Goal: Task Accomplishment & Management: Manage account settings

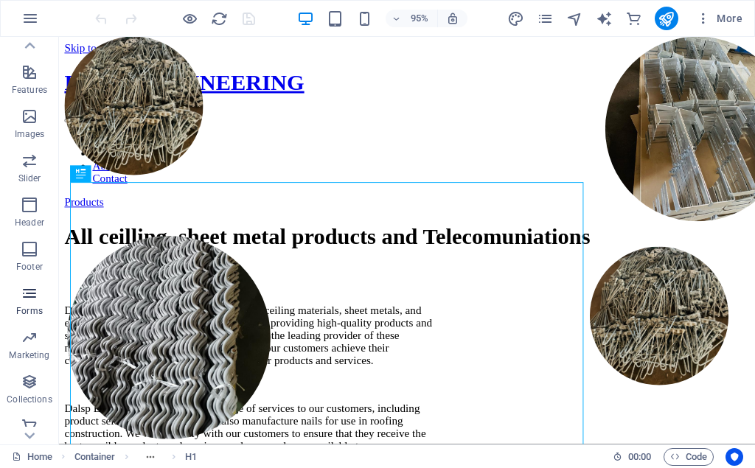
scroll to position [300, 0]
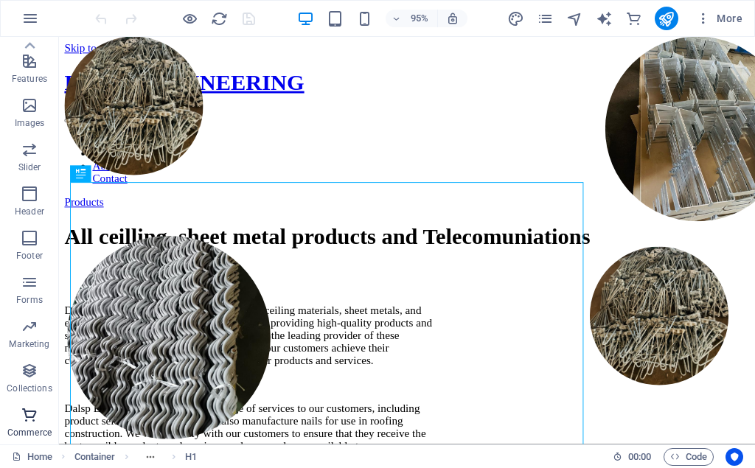
click at [20, 418] on span "Commerce" at bounding box center [29, 423] width 59 height 35
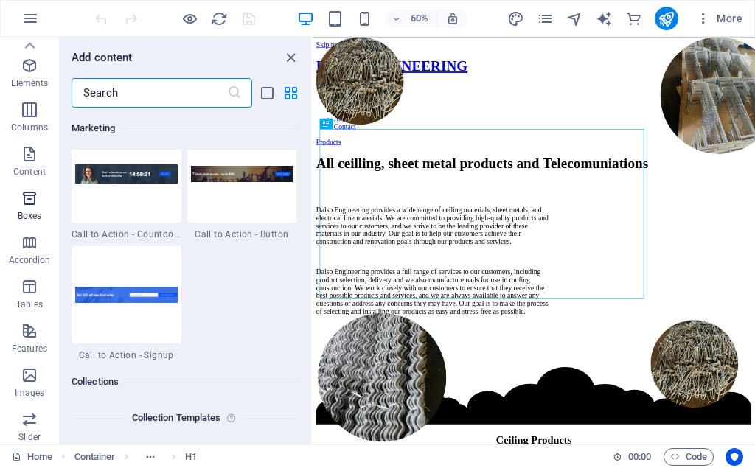
scroll to position [0, 0]
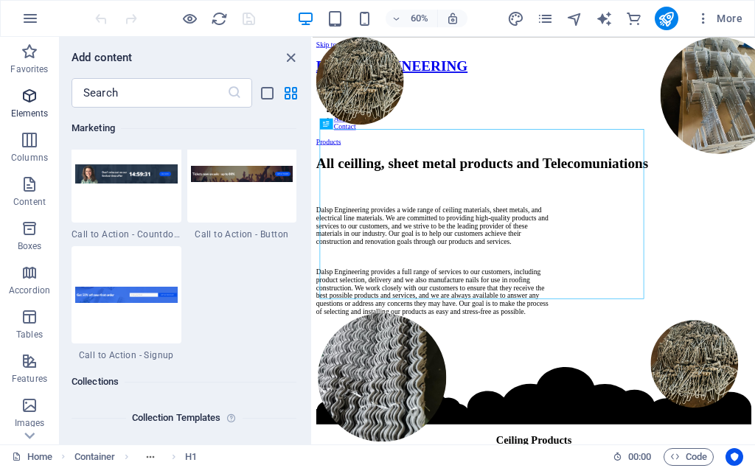
click at [32, 114] on p "Elements" at bounding box center [30, 114] width 38 height 12
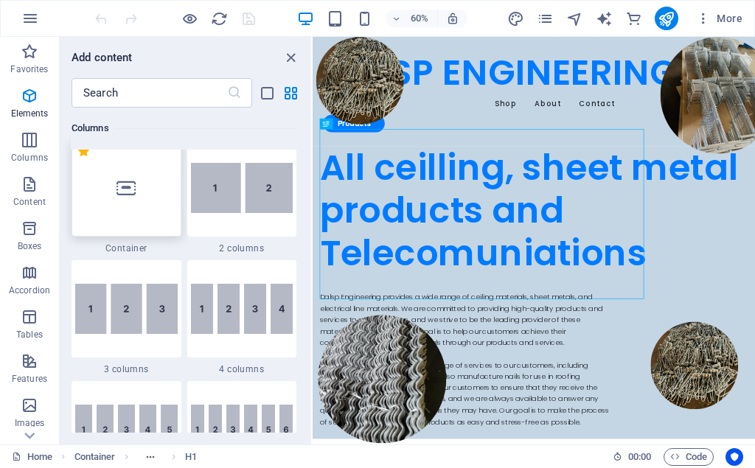
scroll to position [754, 0]
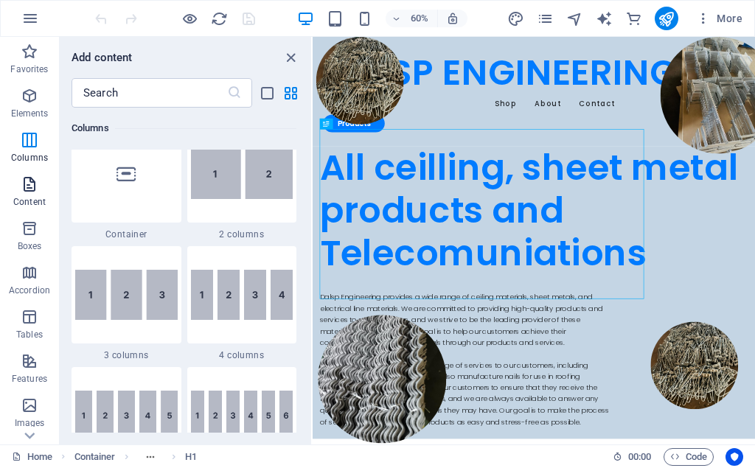
click at [34, 196] on p "Content" at bounding box center [29, 202] width 32 height 12
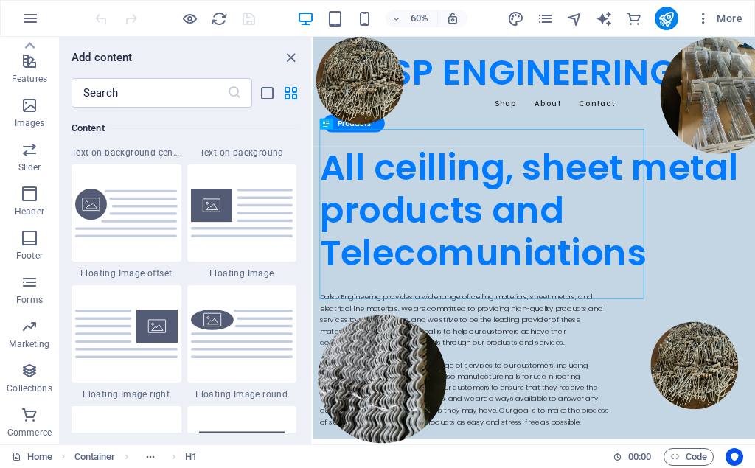
scroll to position [3375, 0]
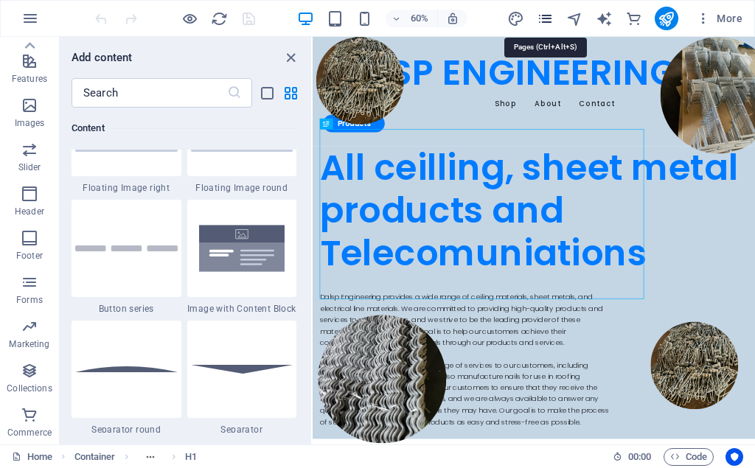
click at [549, 17] on icon "pages" at bounding box center [545, 18] width 17 height 17
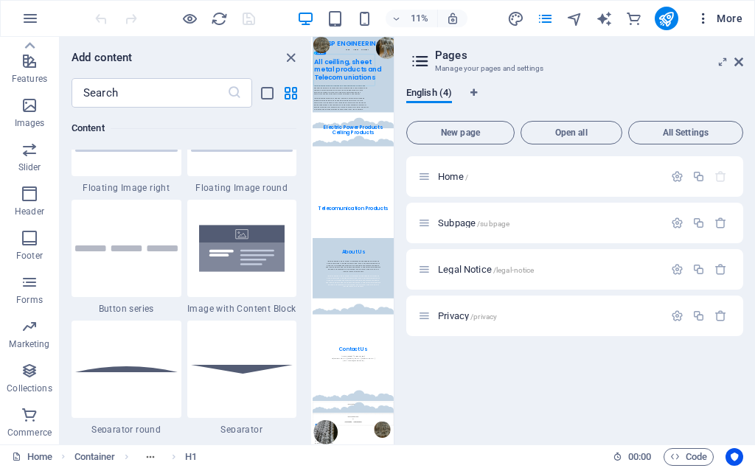
click at [707, 24] on icon "button" at bounding box center [703, 18] width 15 height 15
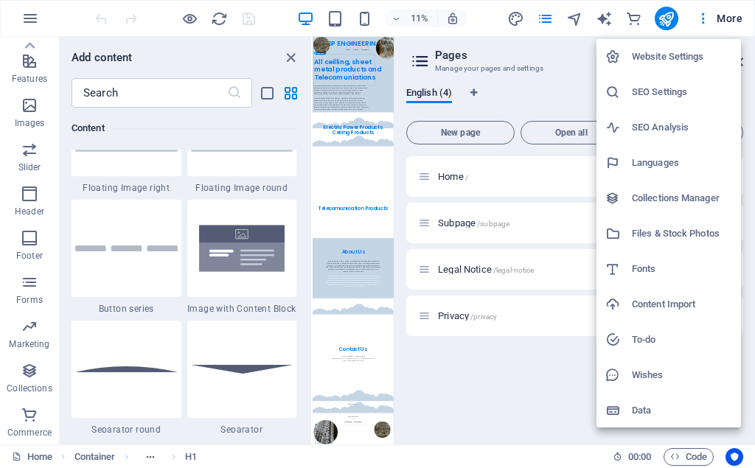
scroll to position [1, 0]
drag, startPoint x: 644, startPoint y: 409, endPoint x: 644, endPoint y: 417, distance: 8.1
click at [644, 414] on h6 "Data" at bounding box center [682, 410] width 100 height 18
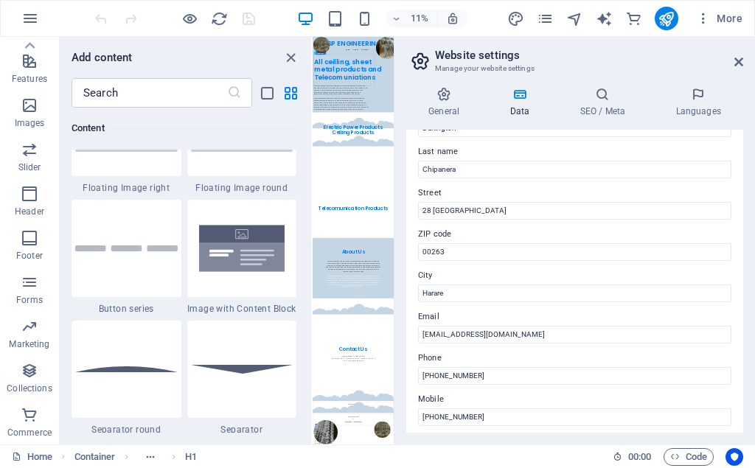
scroll to position [66, 0]
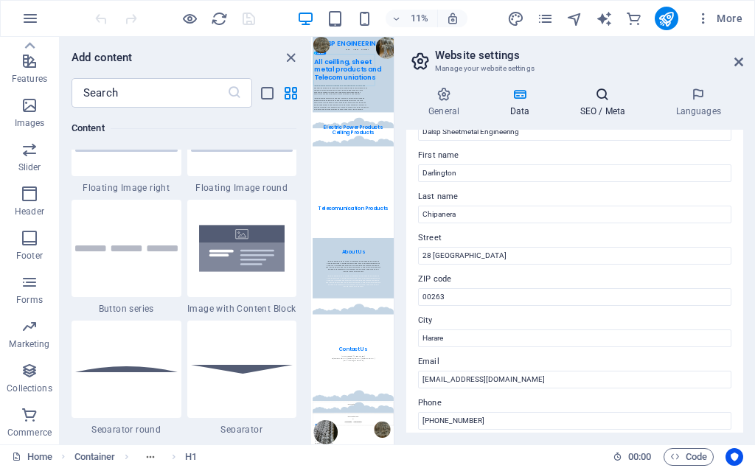
click at [592, 112] on h4 "SEO / Meta" at bounding box center [605, 102] width 96 height 31
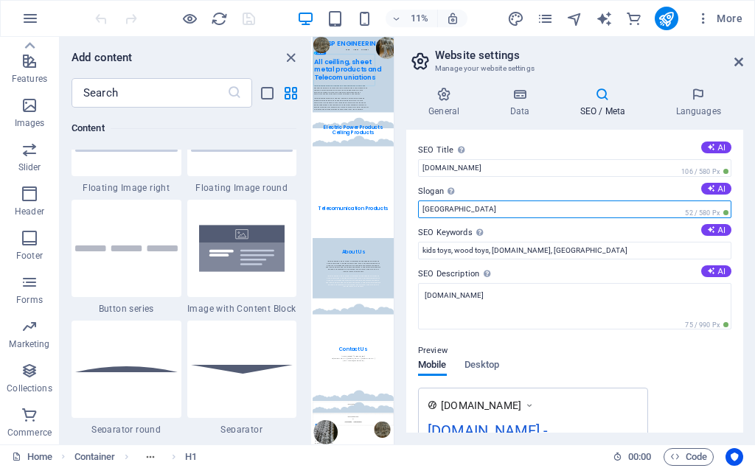
click at [598, 215] on input "[GEOGRAPHIC_DATA]" at bounding box center [574, 210] width 313 height 18
type input "B"
click at [470, 215] on input "we are" at bounding box center [574, 210] width 313 height 18
type input "w"
type input "We are eiling and teleoms"
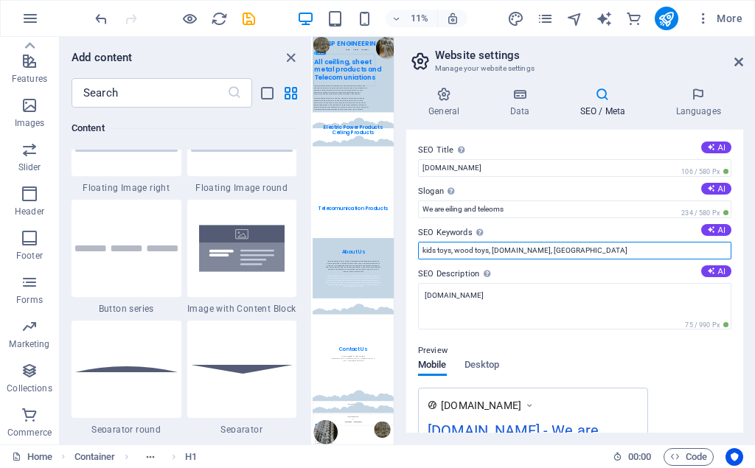
drag, startPoint x: 566, startPoint y: 252, endPoint x: 415, endPoint y: 259, distance: 151.3
click at [418, 259] on input "kids toys, wood toys, [DOMAIN_NAME], [GEOGRAPHIC_DATA]" at bounding box center [574, 251] width 313 height 18
click at [422, 249] on input "eiling materilys" at bounding box center [574, 251] width 313 height 18
click at [468, 251] on input "eiling materilys" at bounding box center [574, 251] width 313 height 18
click at [423, 252] on input "eiling materials" at bounding box center [574, 251] width 313 height 18
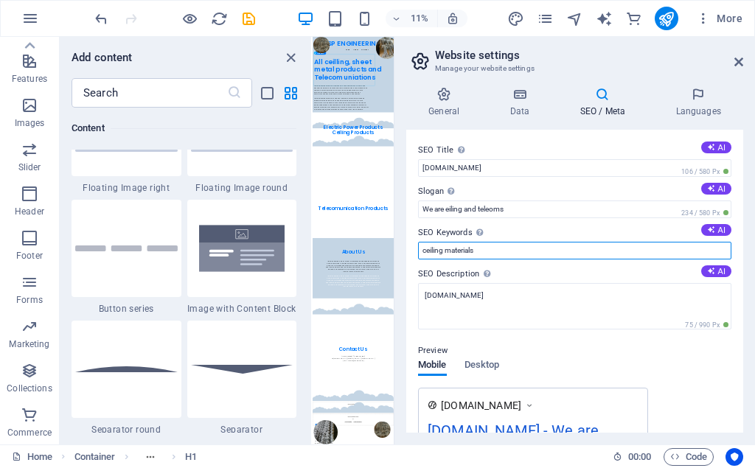
click at [485, 255] on input "ceiling materials" at bounding box center [574, 251] width 313 height 18
click at [506, 254] on input "ceiling materials, fibre acesories" at bounding box center [574, 251] width 313 height 18
click at [503, 257] on input "ceiling materials, fibre acesories" at bounding box center [574, 251] width 313 height 18
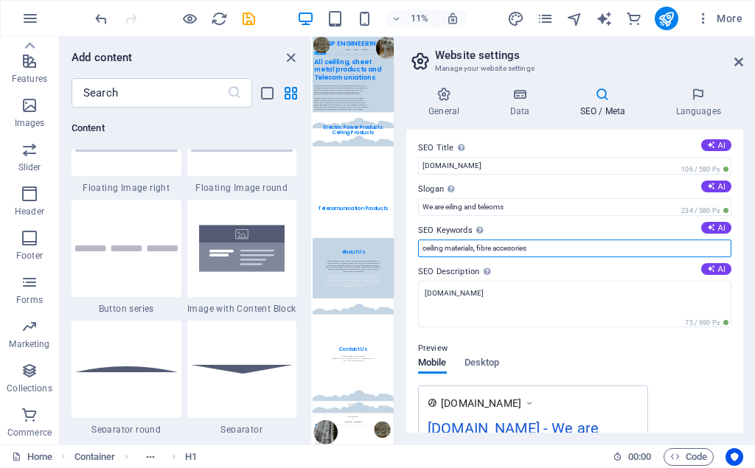
scroll to position [0, 0]
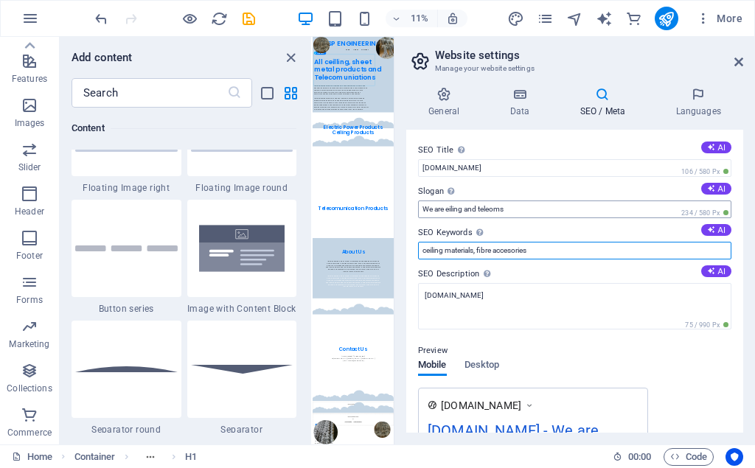
type input "ceiling materials, fibre accesories"
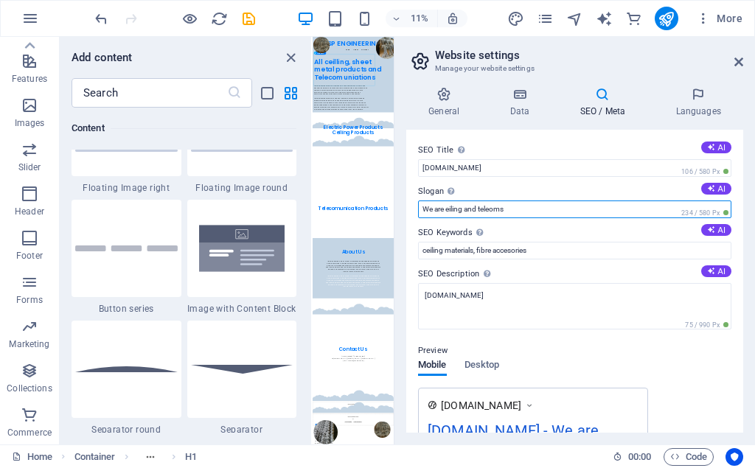
click at [447, 208] on input "We are eiling and teleoms" at bounding box center [574, 210] width 313 height 18
click at [496, 212] on input "We are ceiling and teleoms" at bounding box center [574, 210] width 313 height 18
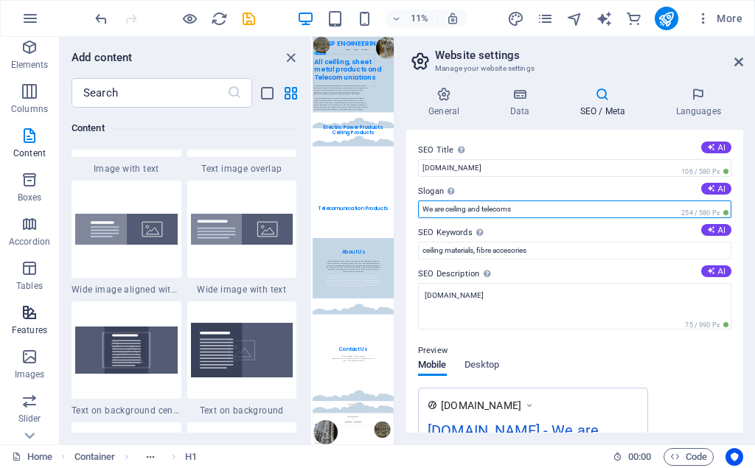
scroll to position [66, 0]
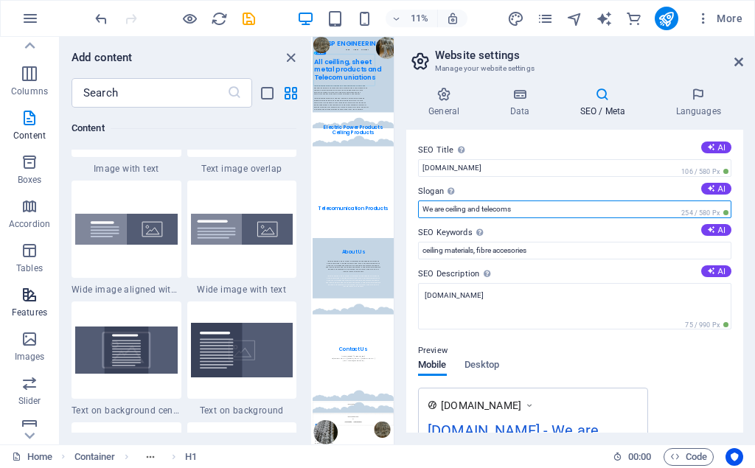
type input "We are ceiling and telecoms"
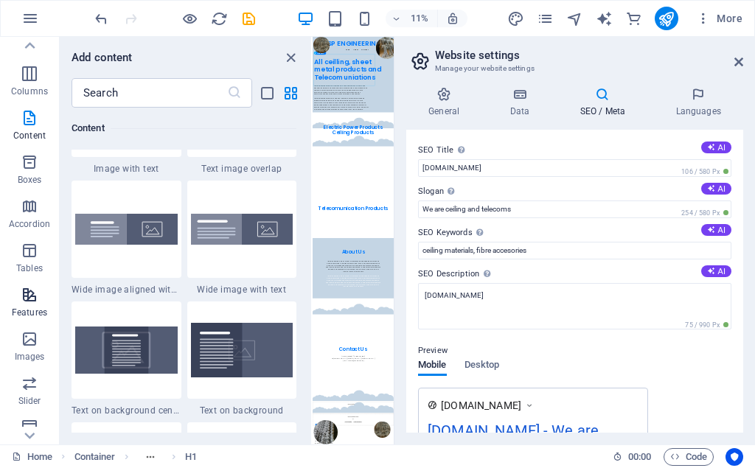
click at [39, 287] on span "Features" at bounding box center [29, 303] width 59 height 35
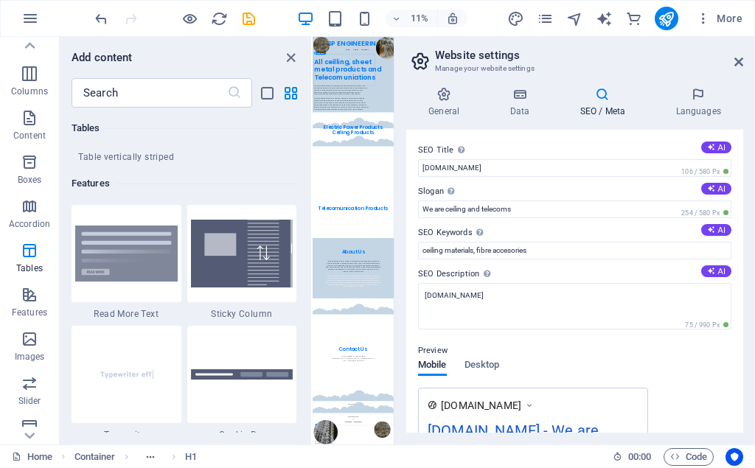
scroll to position [5680, 0]
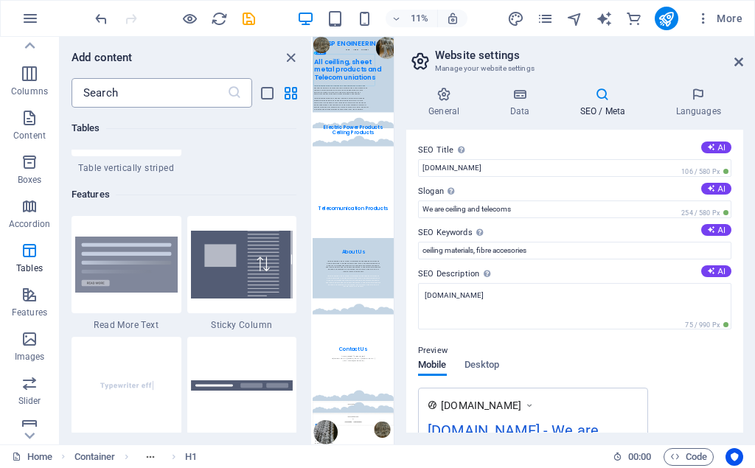
click at [105, 97] on input "text" at bounding box center [150, 92] width 156 height 29
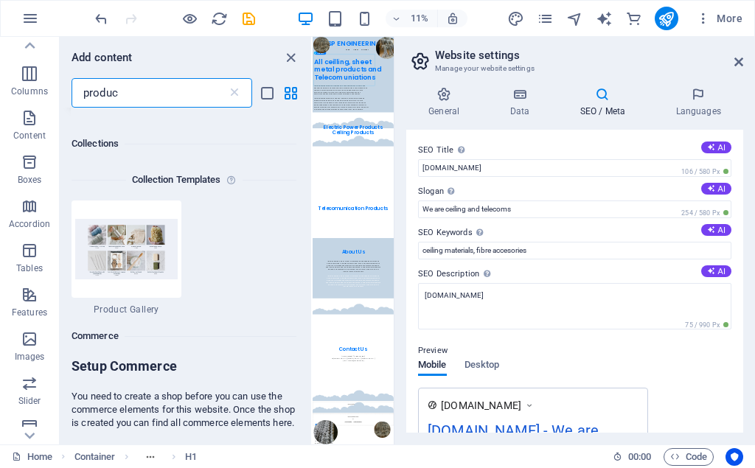
scroll to position [114, 0]
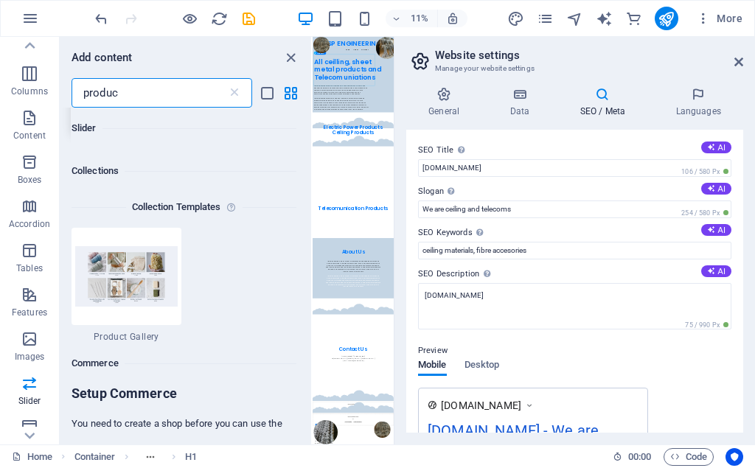
type input "produc"
click at [291, 56] on icon "close panel" at bounding box center [290, 57] width 17 height 17
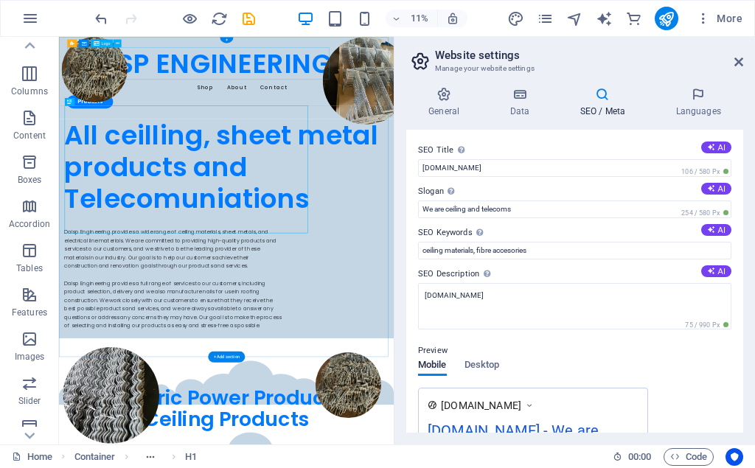
scroll to position [66, 0]
drag, startPoint x: 248, startPoint y: 23, endPoint x: 257, endPoint y: 31, distance: 12.0
click at [249, 23] on icon "save" at bounding box center [248, 18] width 17 height 17
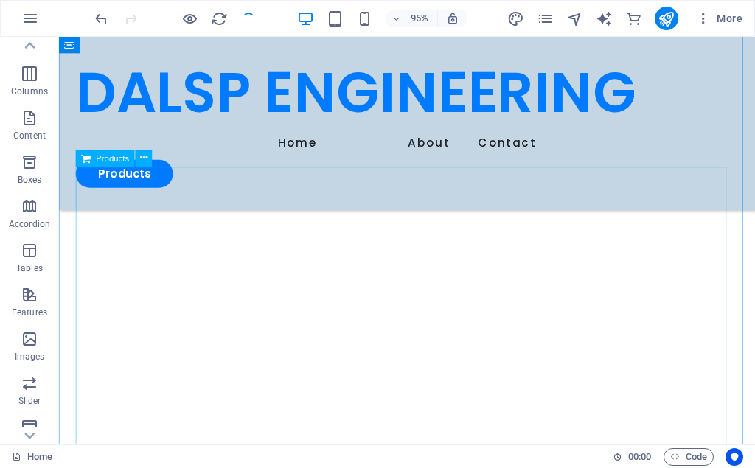
scroll to position [902, 0]
click at [127, 262] on div at bounding box center [425, 433] width 697 height 342
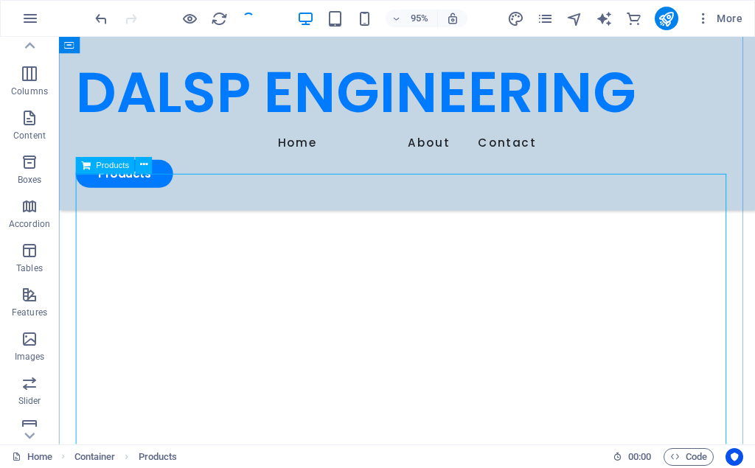
click at [105, 168] on span "Products" at bounding box center [112, 165] width 33 height 8
click at [144, 165] on icon at bounding box center [143, 165] width 7 height 15
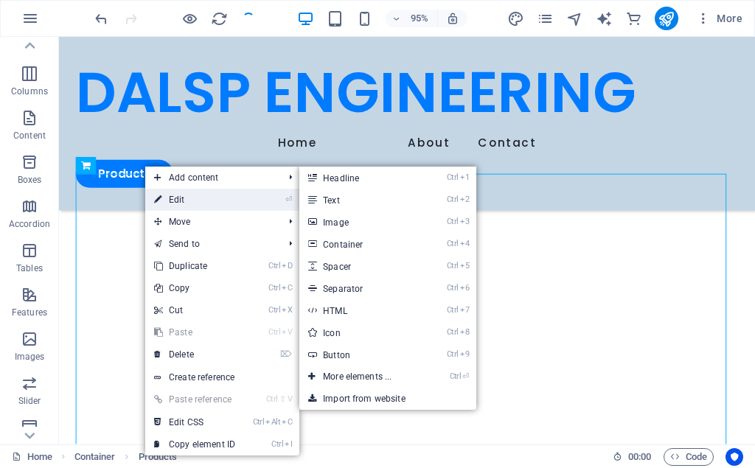
click at [186, 201] on link "⏎ Edit" at bounding box center [194, 200] width 99 height 22
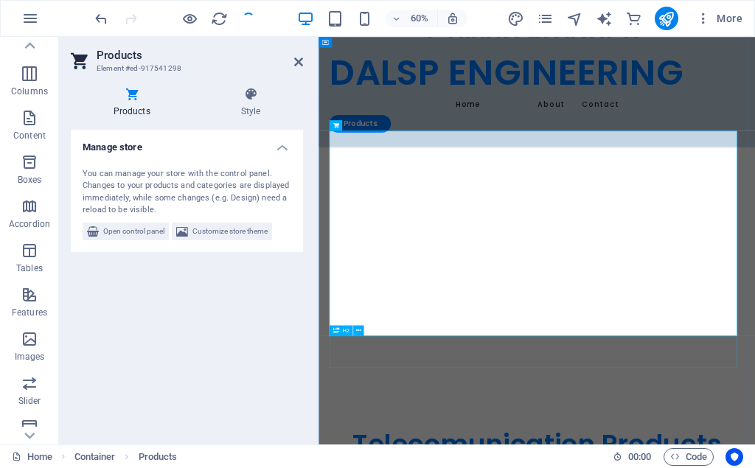
scroll to position [751, 0]
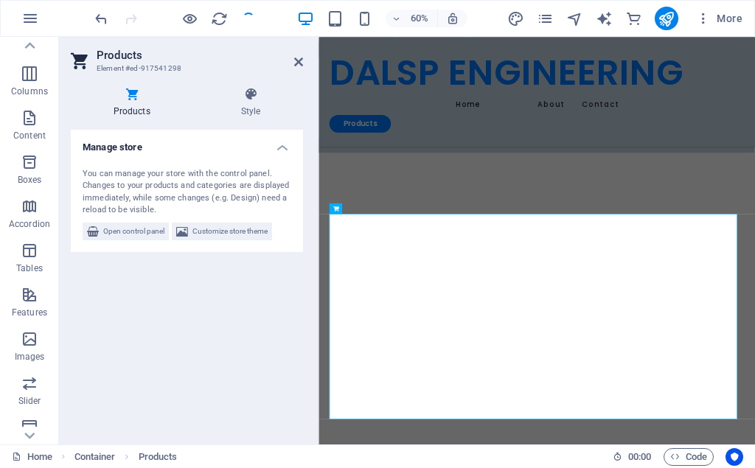
click at [138, 102] on h4 "Products" at bounding box center [135, 102] width 128 height 31
click at [136, 232] on span "Open control panel" at bounding box center [133, 232] width 61 height 18
